Goal: Transaction & Acquisition: Purchase product/service

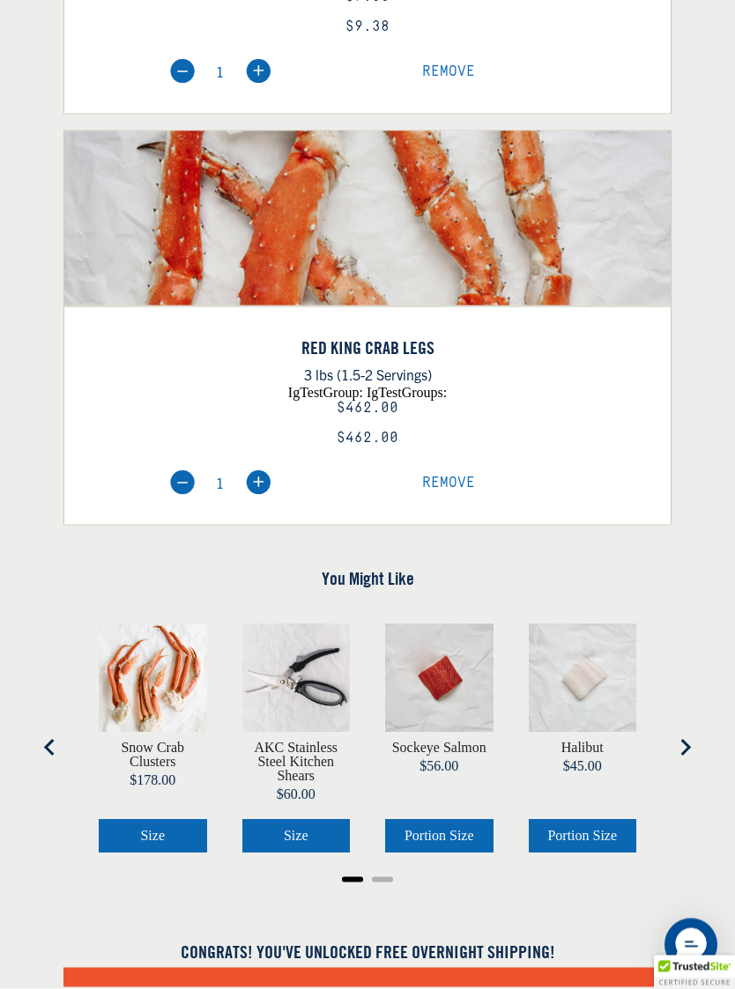
scroll to position [628, 0]
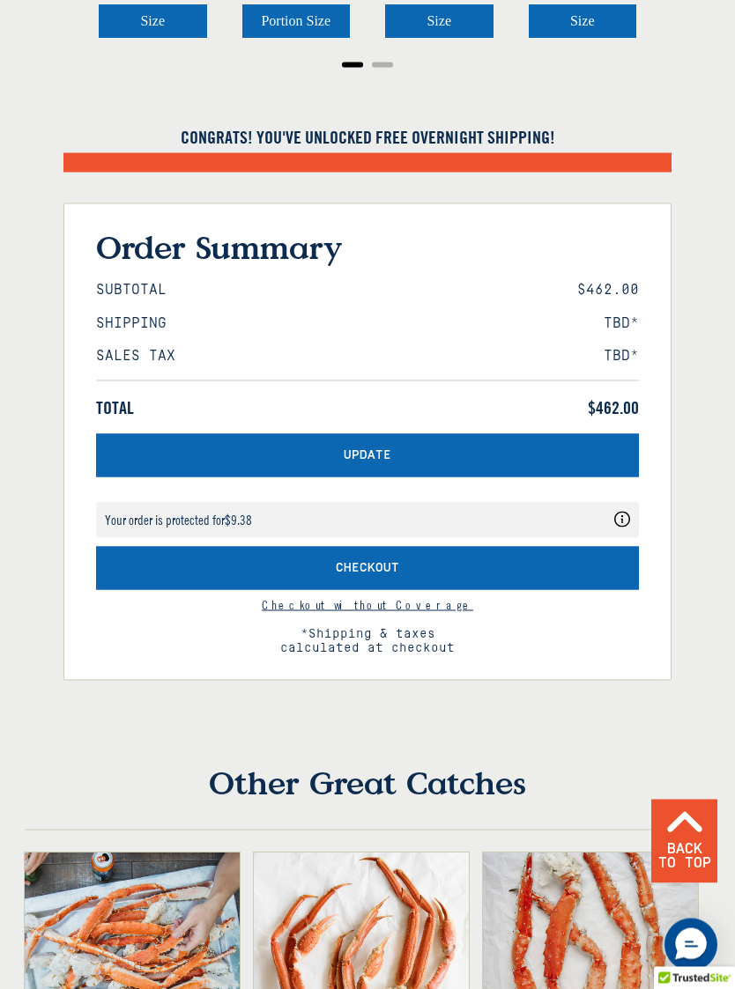
scroll to position [1032, 0]
